Goal: Task Accomplishment & Management: Manage account settings

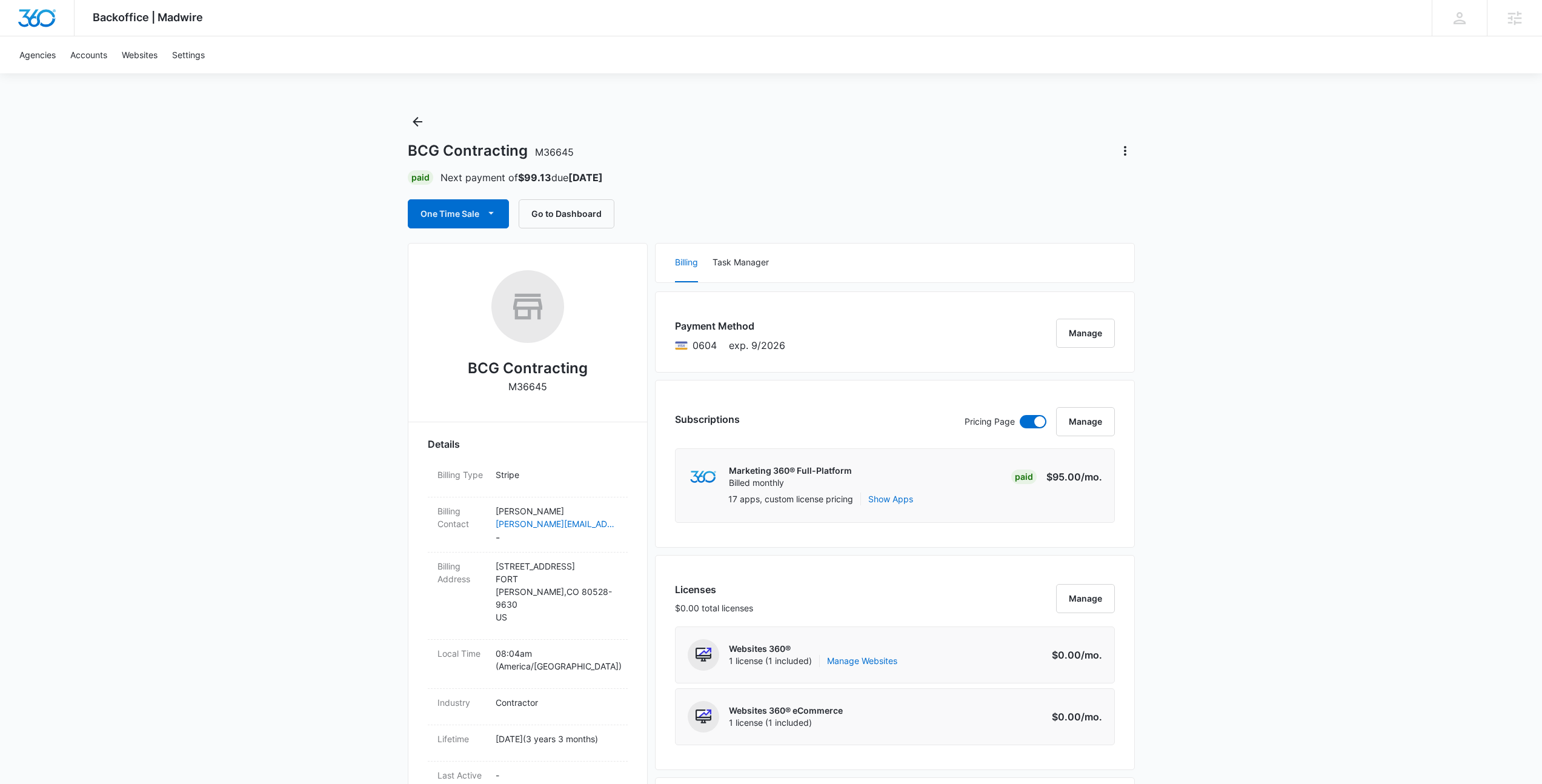
click at [856, 154] on div "BCG Contracting M36645" at bounding box center [771, 151] width 727 height 19
click at [839, 160] on div "BCG Contracting M36645" at bounding box center [771, 151] width 727 height 19
click at [836, 164] on div "BCG Contracting M36645 Paid Next payment of $99.13 due [DATE] One Time Sale Go …" at bounding box center [771, 170] width 727 height 116
click at [575, 210] on button "Go to Dashboard" at bounding box center [566, 213] width 96 height 29
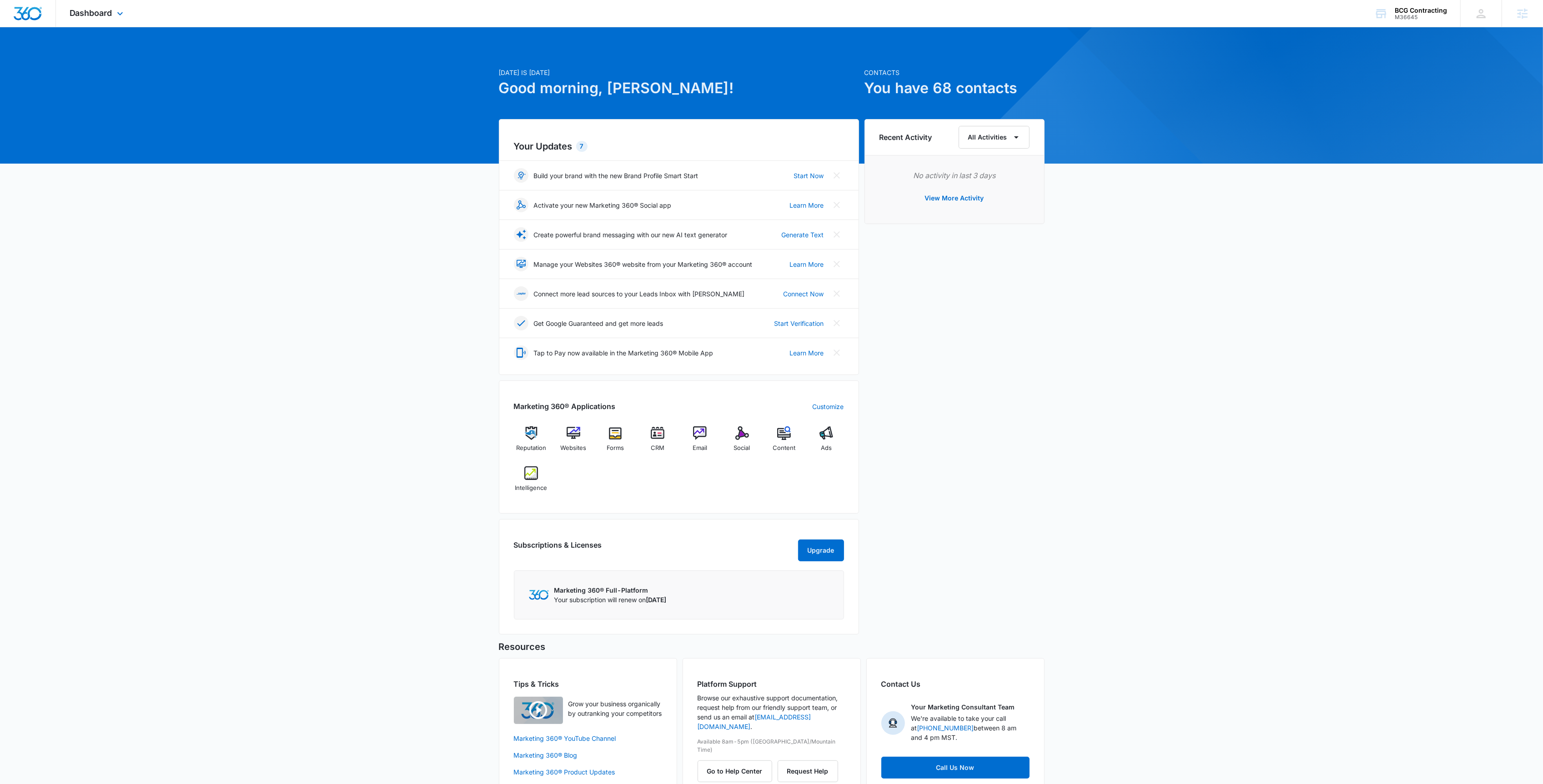
click at [103, 19] on div "Dashboard Apps Reputation Websites Forms CRM Email Social Content Ads Intellige…" at bounding box center [98, 13] width 83 height 27
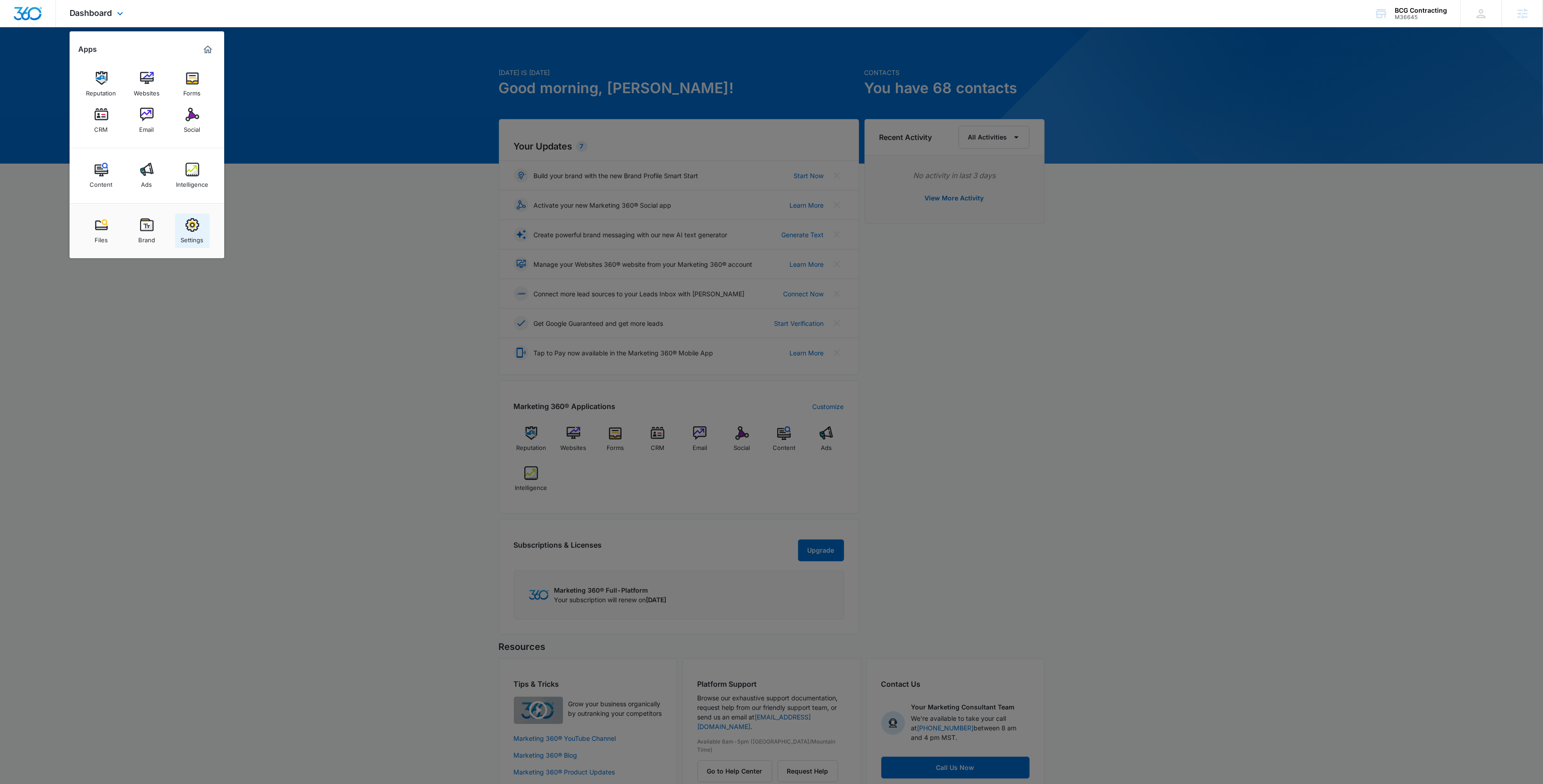
click at [197, 223] on img at bounding box center [192, 225] width 14 height 14
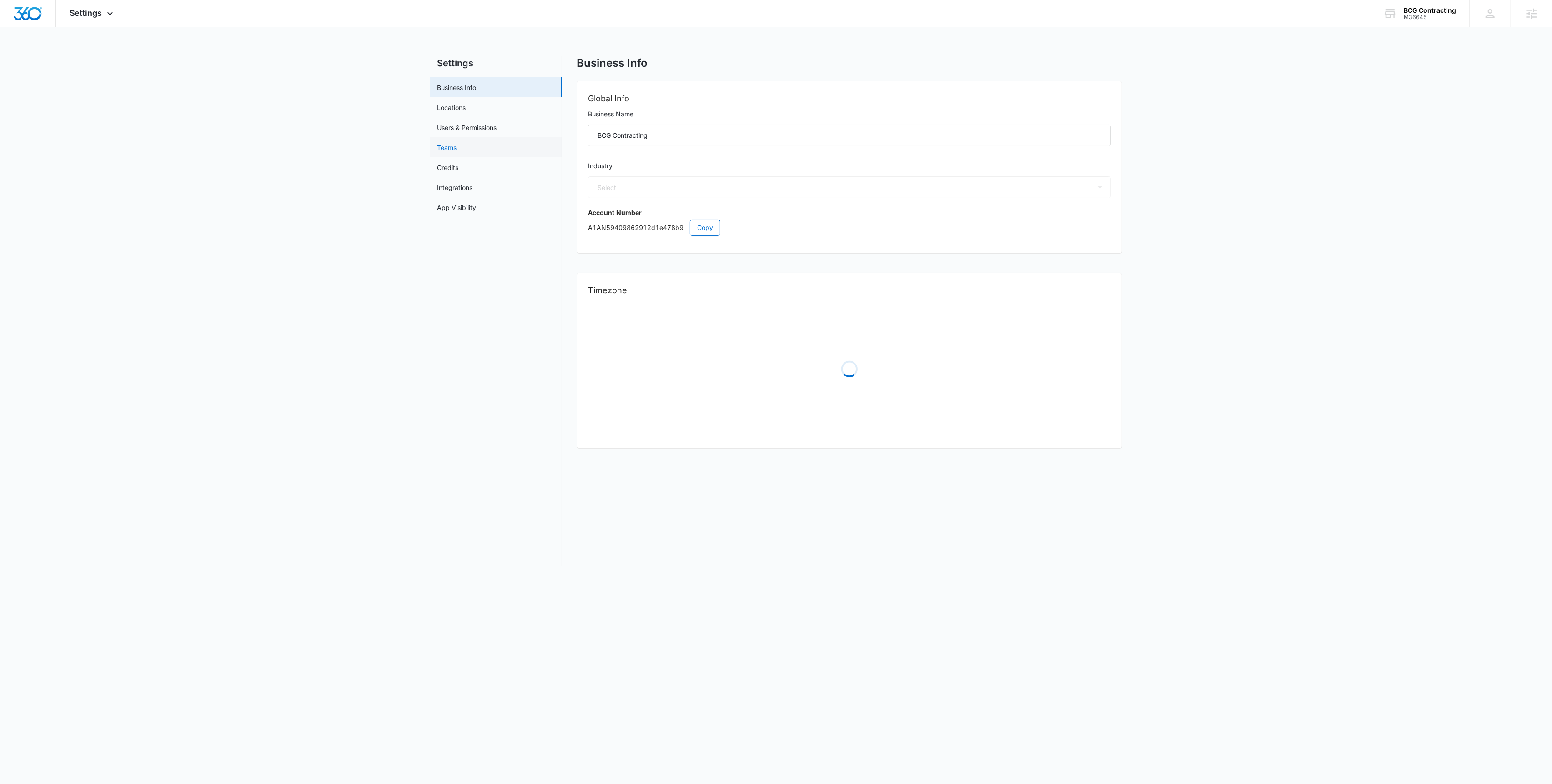
select select "4"
select select "US"
select select "America/[GEOGRAPHIC_DATA]"
click at [451, 129] on link "Users & Permissions" at bounding box center [466, 128] width 60 height 10
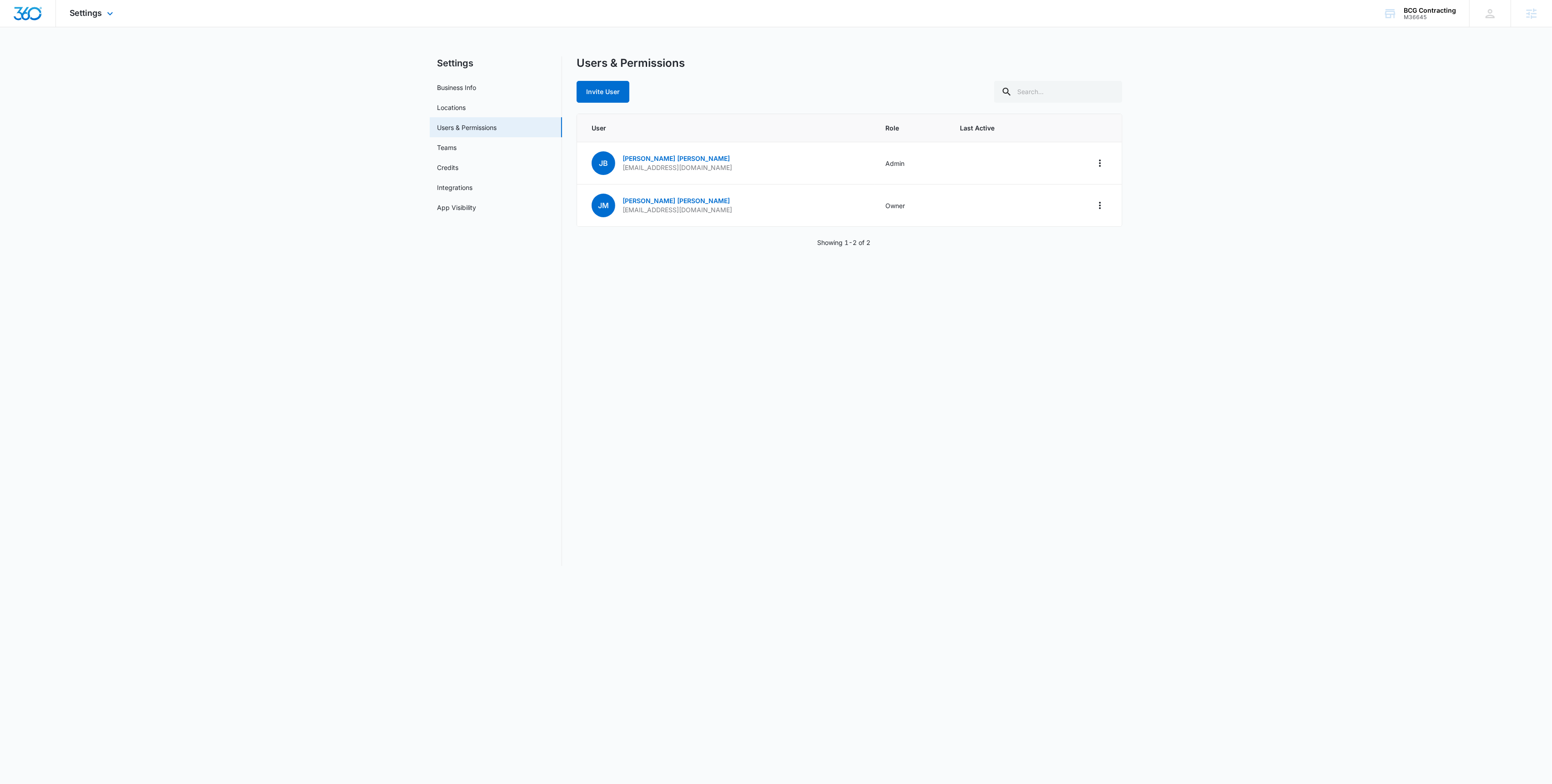
click at [863, 8] on div "Settings Apps Reputation Websites Forms CRM Email Social Content Ads Intelligen…" at bounding box center [776, 13] width 1552 height 27
